Goal: Information Seeking & Learning: Check status

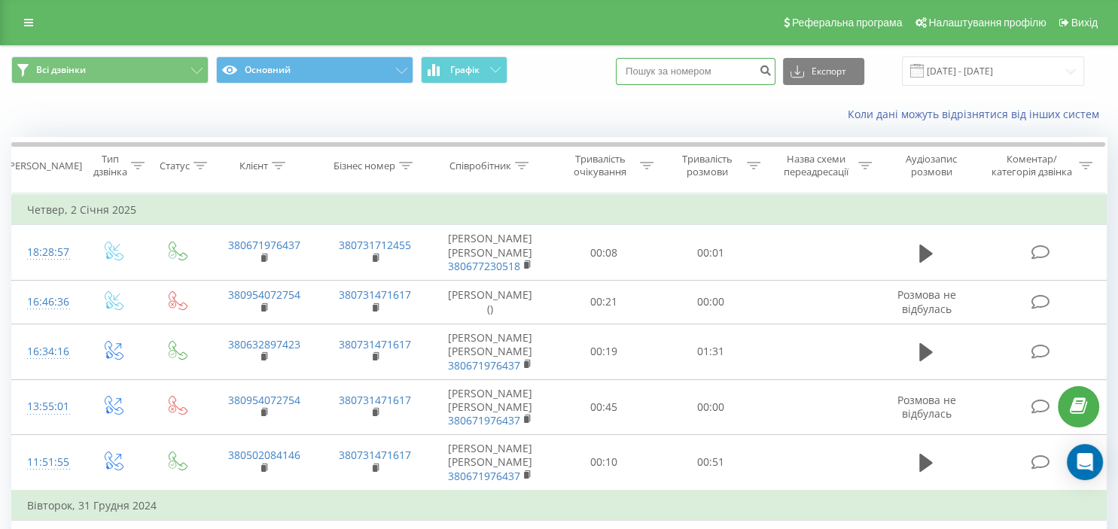
click at [714, 75] on input at bounding box center [696, 71] width 160 height 27
paste input "380639581029"
type input "380639581029"
